Goal: Task Accomplishment & Management: Manage account settings

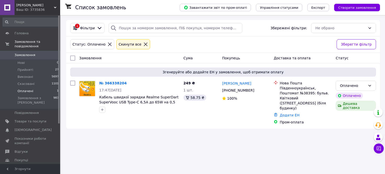
click at [34, 88] on li "Оплачені 1" at bounding box center [31, 91] width 62 height 7
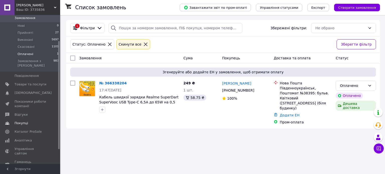
scroll to position [50, 0]
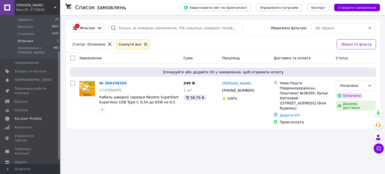
click at [26, 117] on span "Каталог ProSale" at bounding box center [28, 119] width 27 height 5
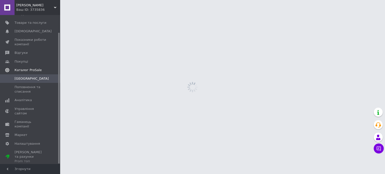
scroll to position [20, 0]
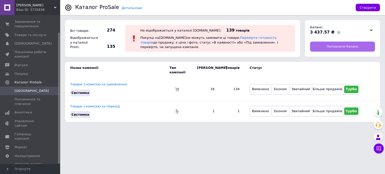
click at [340, 45] on span "Поповнити баланс" at bounding box center [343, 46] width 32 height 5
